Goal: Book appointment/travel/reservation

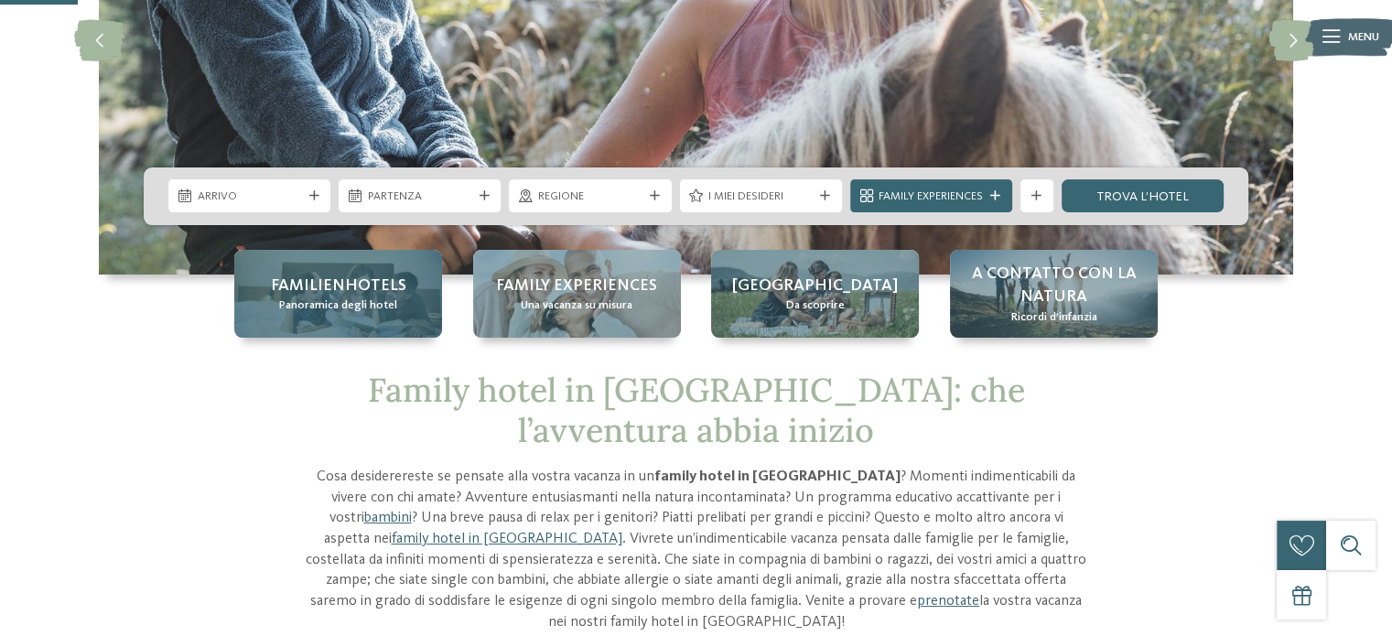
click at [390, 281] on span "Familienhotels" at bounding box center [338, 286] width 135 height 23
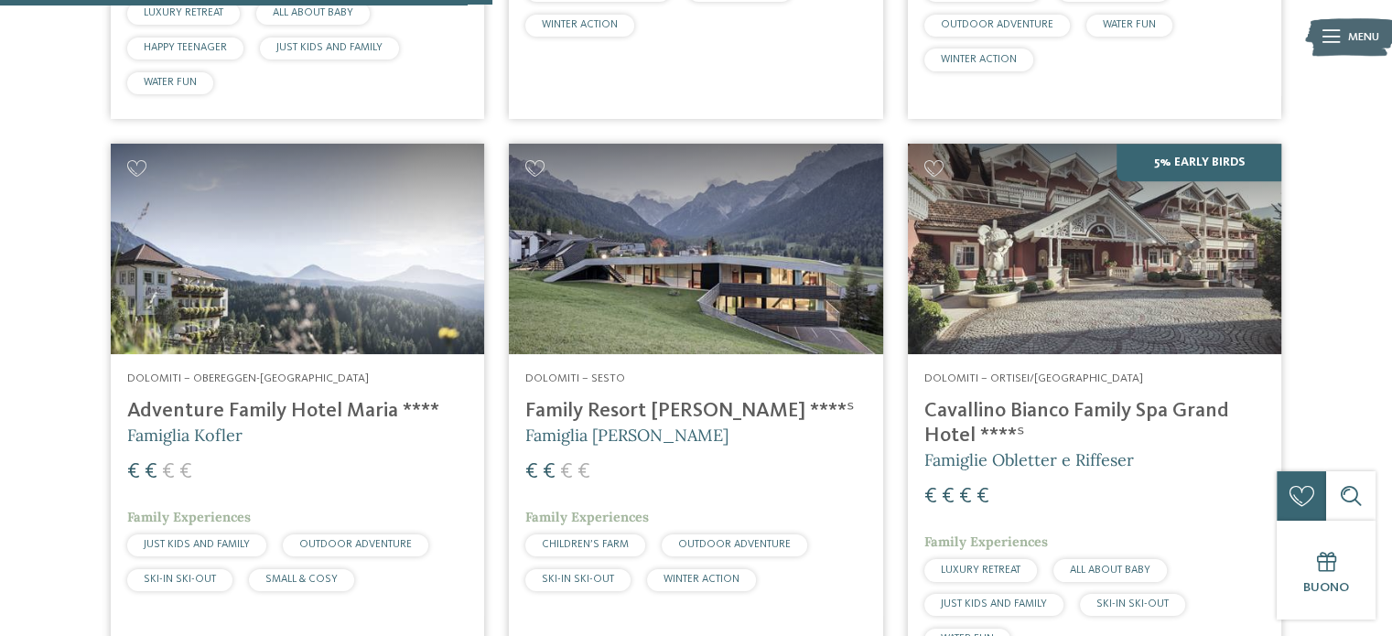
scroll to position [2014, 0]
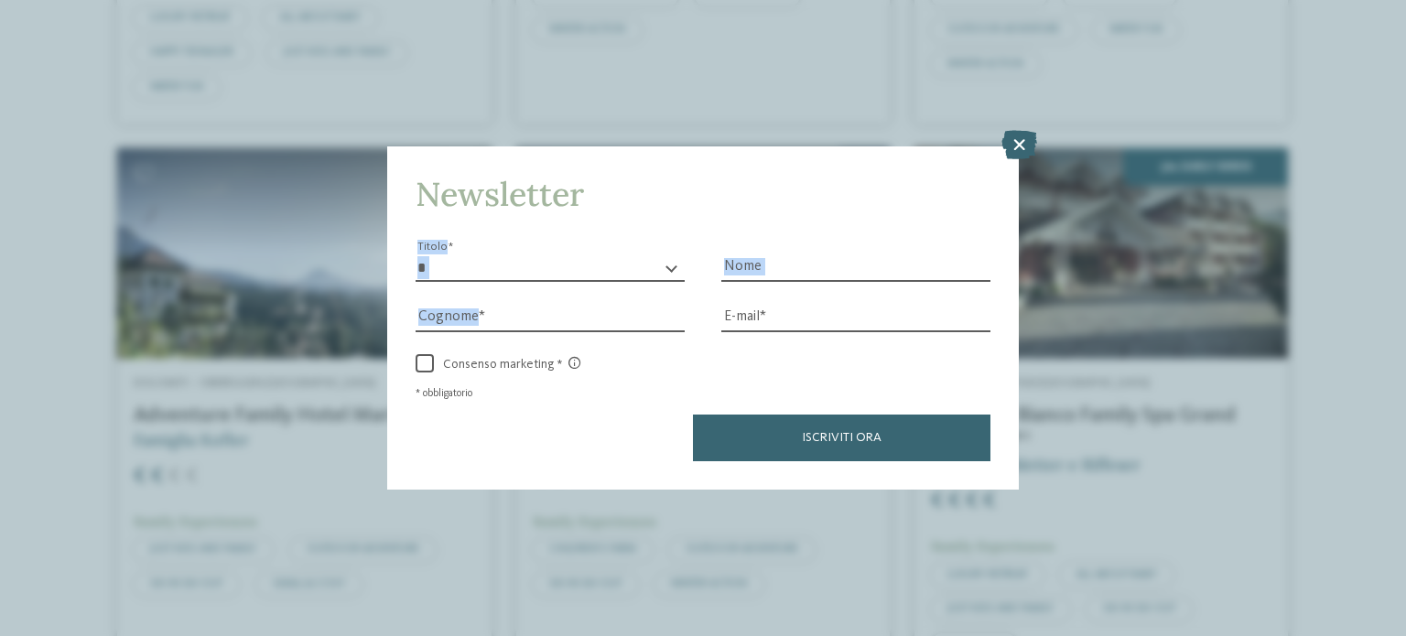
drag, startPoint x: 721, startPoint y: 297, endPoint x: 1032, endPoint y: 124, distance: 356.1
click at [1032, 124] on div "Newsletter * ****** ******* ******** ****** Titolo Nome [GEOGRAPHIC_DATA] Fax" at bounding box center [703, 318] width 1406 height 636
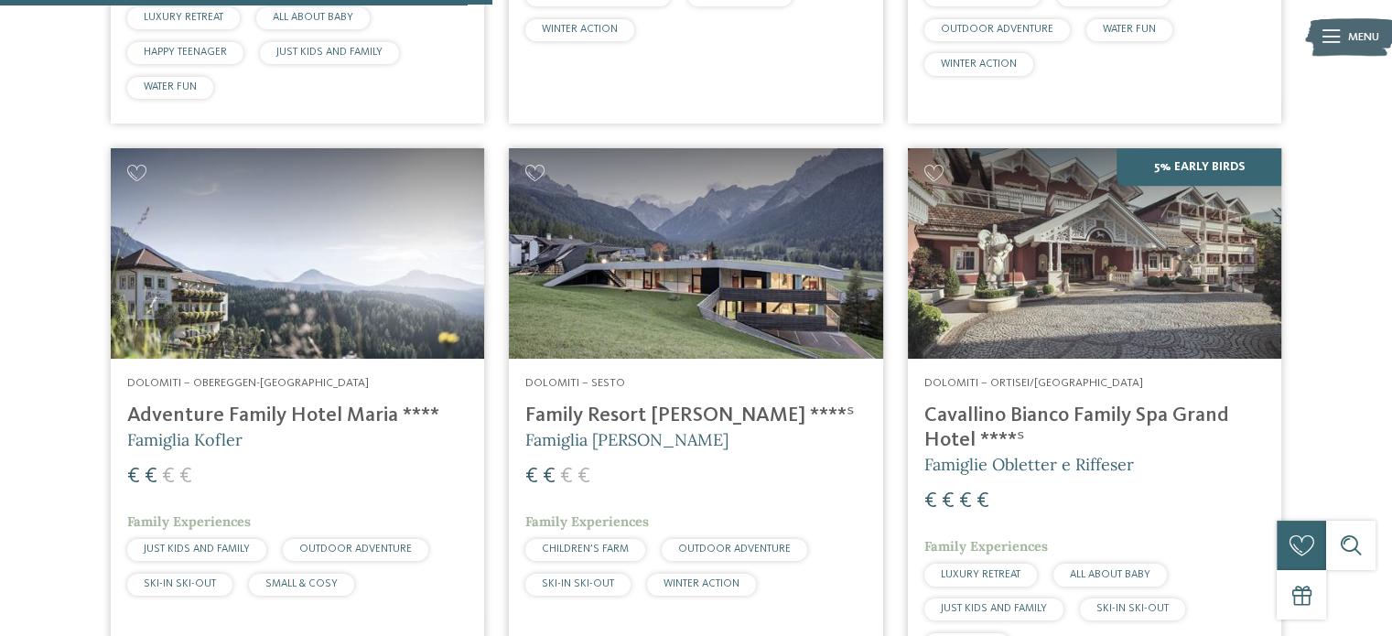
click at [733, 318] on img at bounding box center [695, 253] width 373 height 211
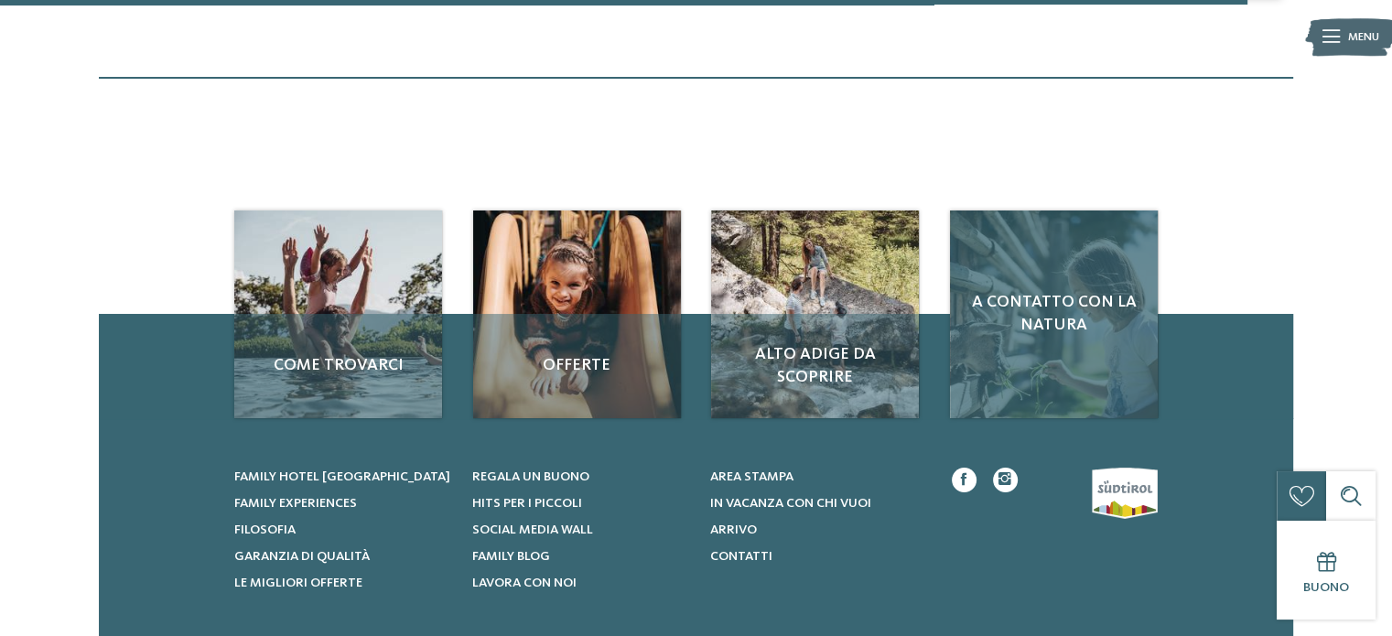
scroll to position [5725, 0]
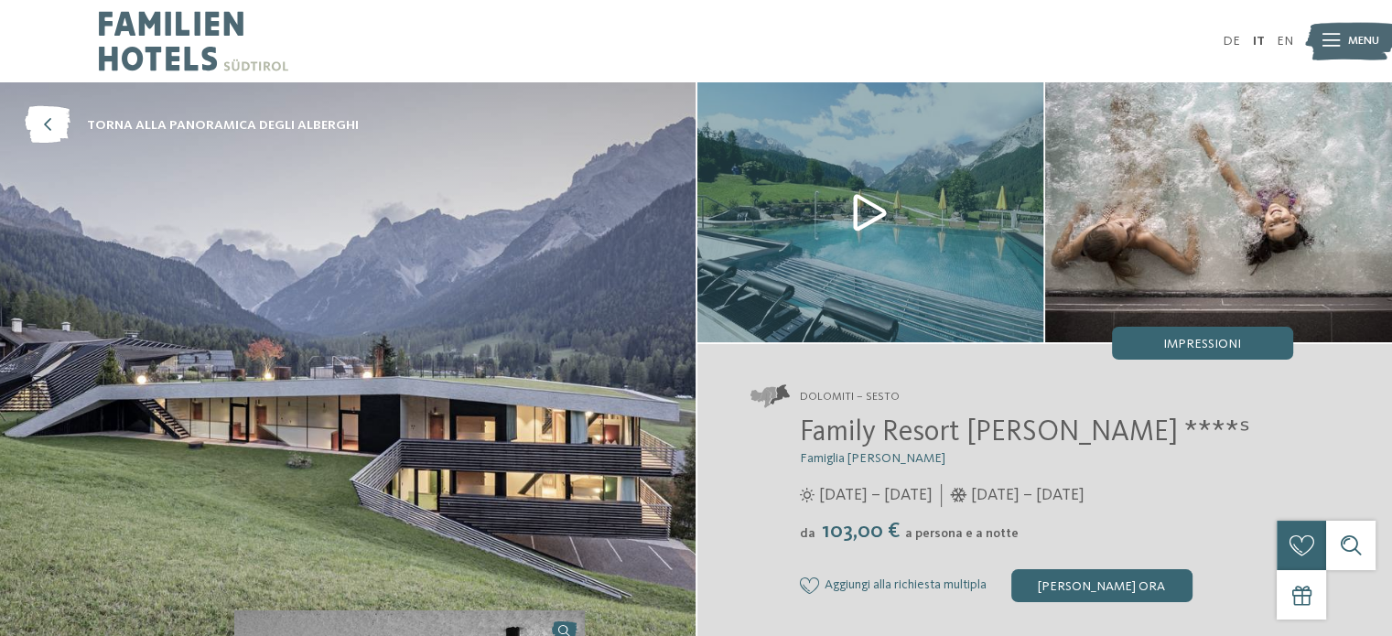
click at [881, 211] on img at bounding box center [870, 212] width 347 height 260
